Goal: Check status: Check status

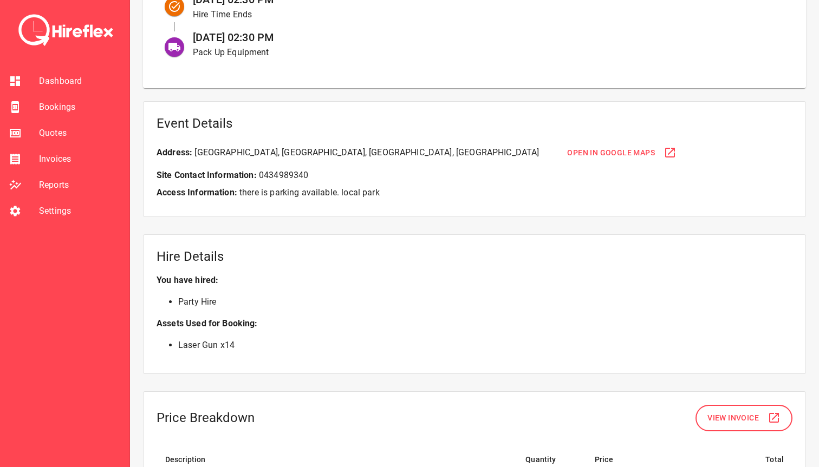
scroll to position [600, 0]
click at [69, 110] on span "Bookings" at bounding box center [80, 107] width 82 height 13
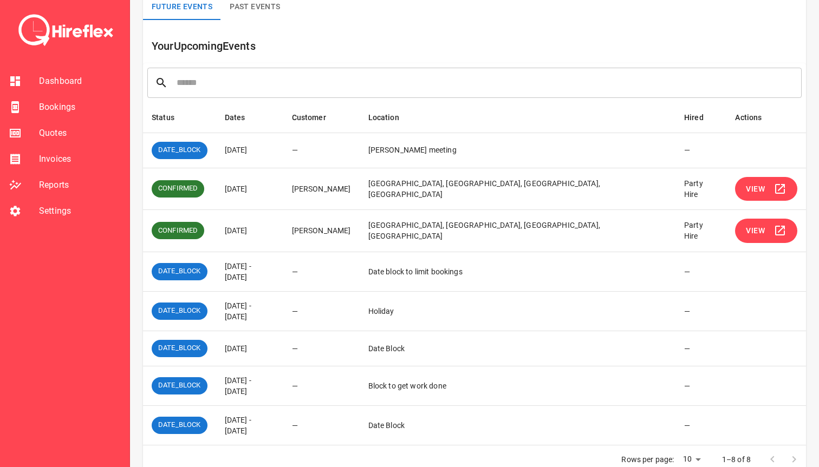
scroll to position [89, 0]
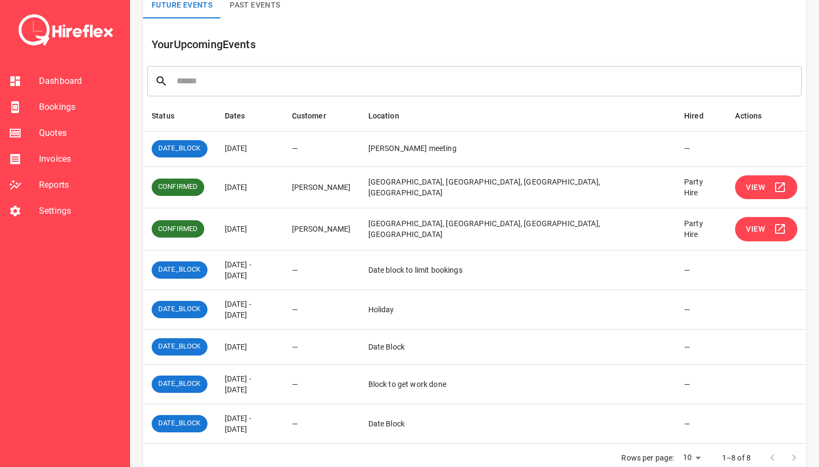
drag, startPoint x: 233, startPoint y: 271, endPoint x: 330, endPoint y: 271, distance: 96.9
click at [283, 271] on td "[DATE] - [DATE]" at bounding box center [249, 270] width 67 height 40
click at [283, 265] on td "[DATE] - [DATE]" at bounding box center [249, 270] width 67 height 40
drag, startPoint x: 341, startPoint y: 265, endPoint x: 225, endPoint y: 265, distance: 115.9
click at [225, 265] on td "[DATE] - [DATE]" at bounding box center [249, 270] width 67 height 40
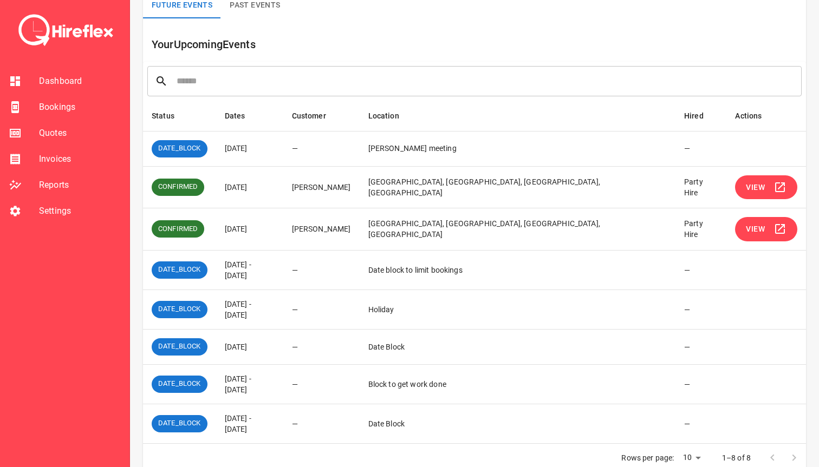
click at [55, 115] on li "Bookings" at bounding box center [64, 107] width 129 height 26
click at [58, 108] on span "Bookings" at bounding box center [80, 107] width 82 height 13
click at [51, 115] on li "Bookings" at bounding box center [64, 107] width 129 height 26
click at [57, 82] on span "Dashboard" at bounding box center [80, 81] width 82 height 13
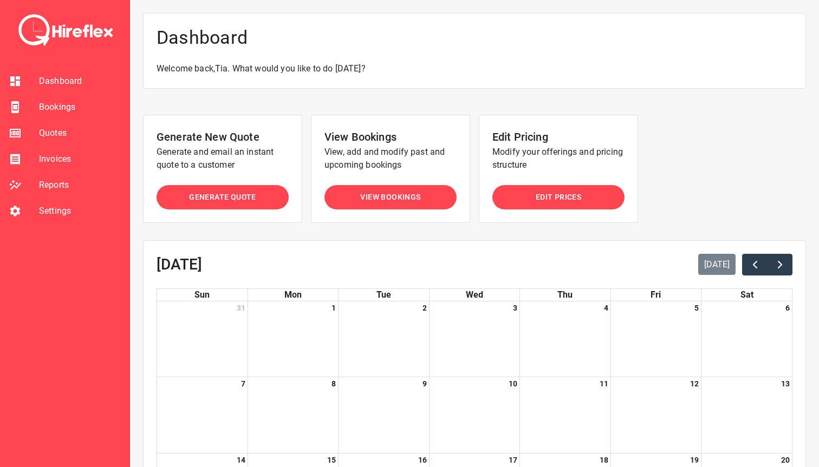
click at [57, 112] on span "Bookings" at bounding box center [80, 107] width 82 height 13
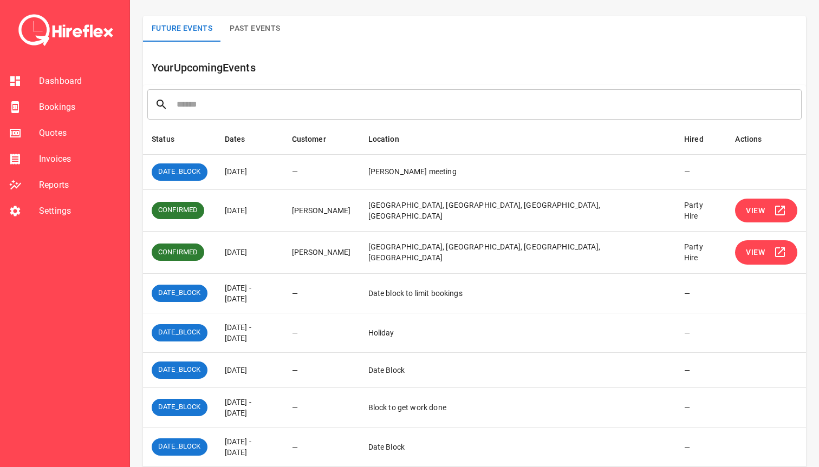
scroll to position [89, 0]
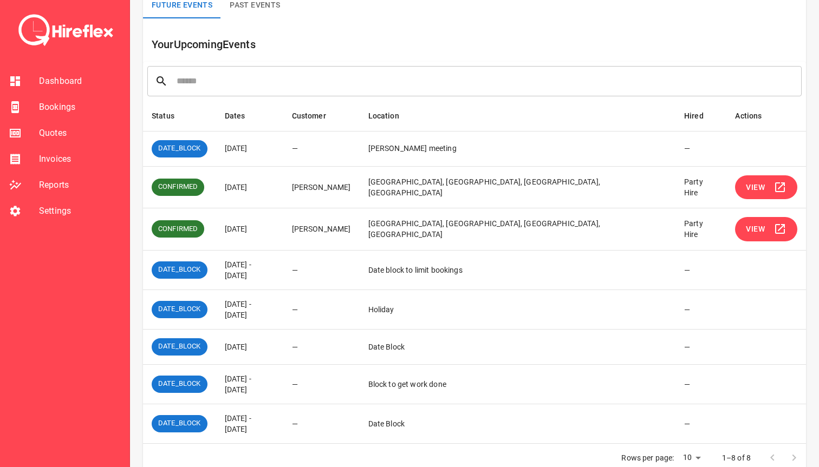
drag, startPoint x: 235, startPoint y: 229, endPoint x: 298, endPoint y: 229, distance: 63.4
click at [283, 229] on td "[DATE]" at bounding box center [249, 230] width 67 height 42
click at [47, 106] on span "Bookings" at bounding box center [80, 107] width 82 height 13
click at [57, 109] on span "Bookings" at bounding box center [80, 107] width 82 height 13
